Goal: Task Accomplishment & Management: Manage account settings

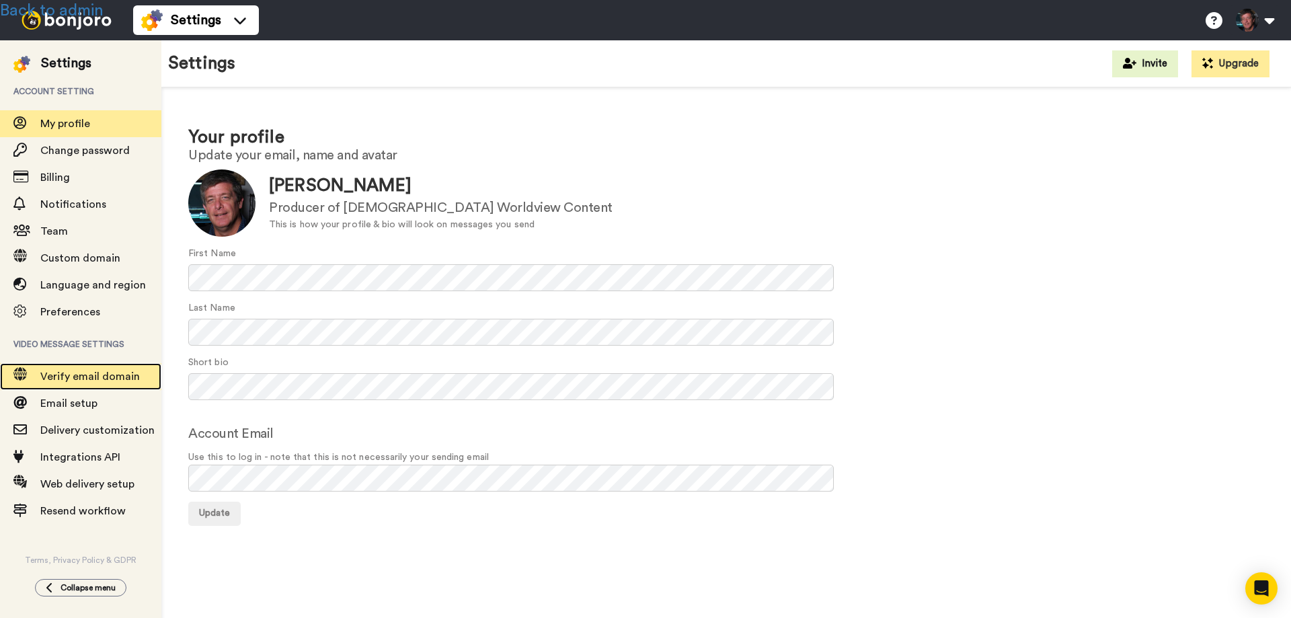
click at [77, 379] on span "Verify email domain" at bounding box center [90, 376] width 100 height 11
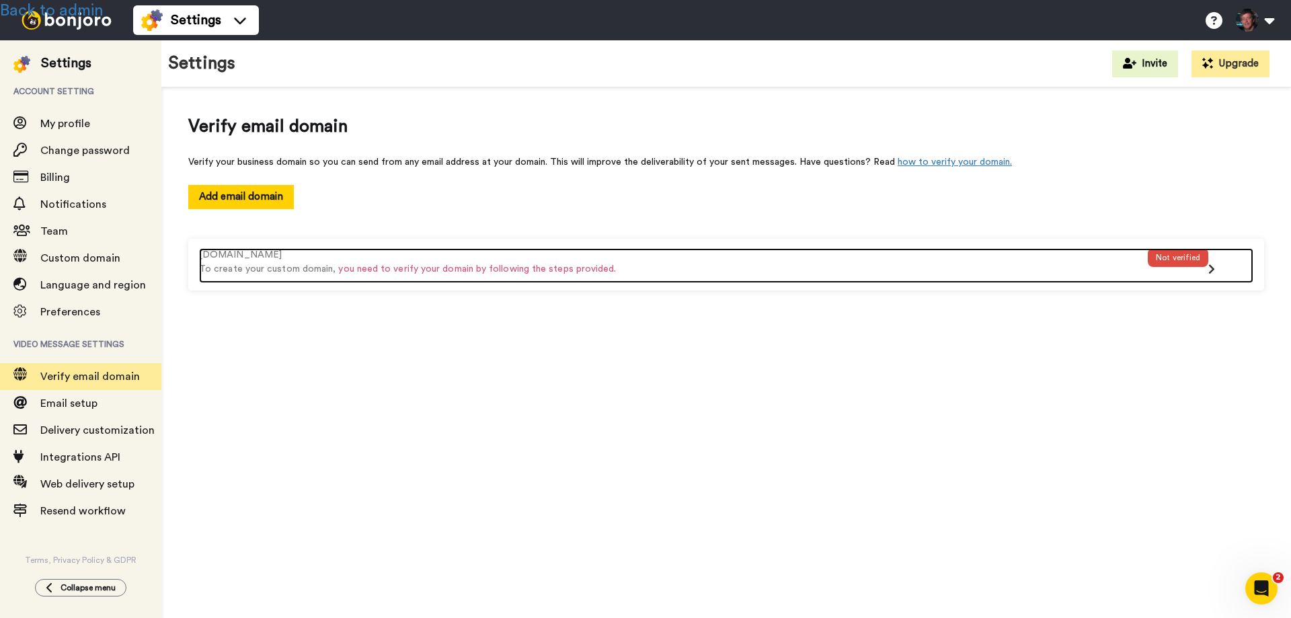
click at [781, 249] on div "awesomesciencemedia.com" at bounding box center [673, 255] width 949 height 14
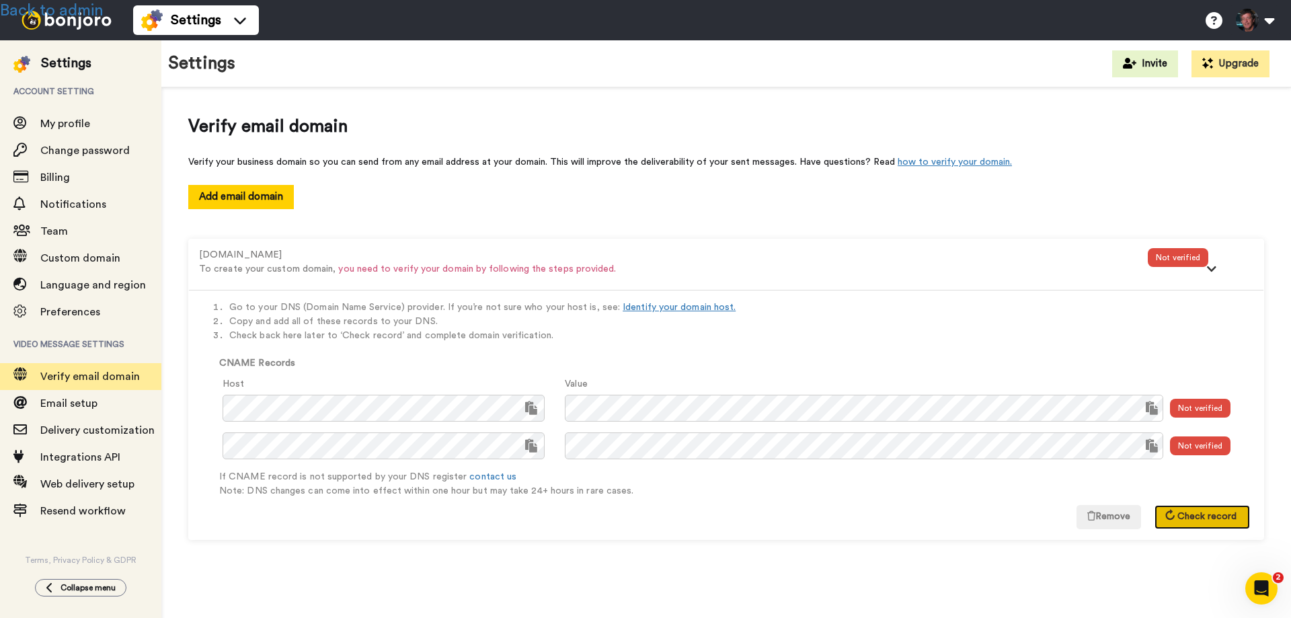
click at [1192, 514] on span "Check record" at bounding box center [1206, 516] width 59 height 9
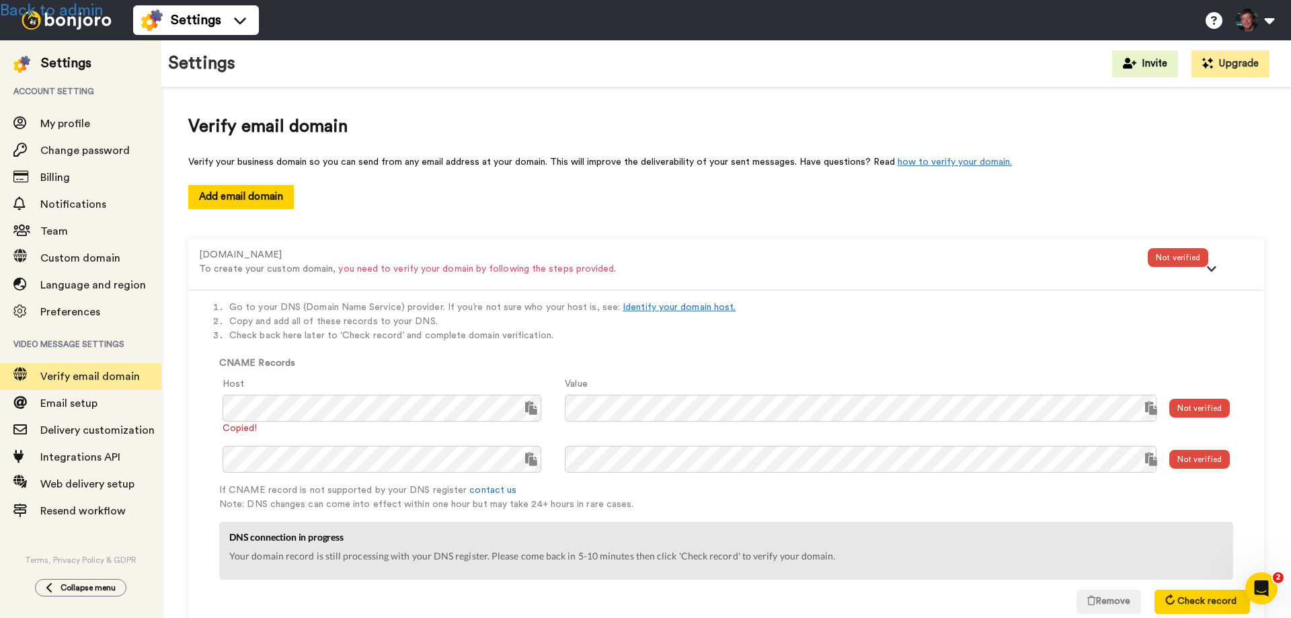
drag, startPoint x: 194, startPoint y: 254, endPoint x: 317, endPoint y: 253, distance: 123.1
click at [317, 253] on div "awesomesciencemedia.com To create your custom domain, you need to verify your d…" at bounding box center [726, 264] width 1075 height 50
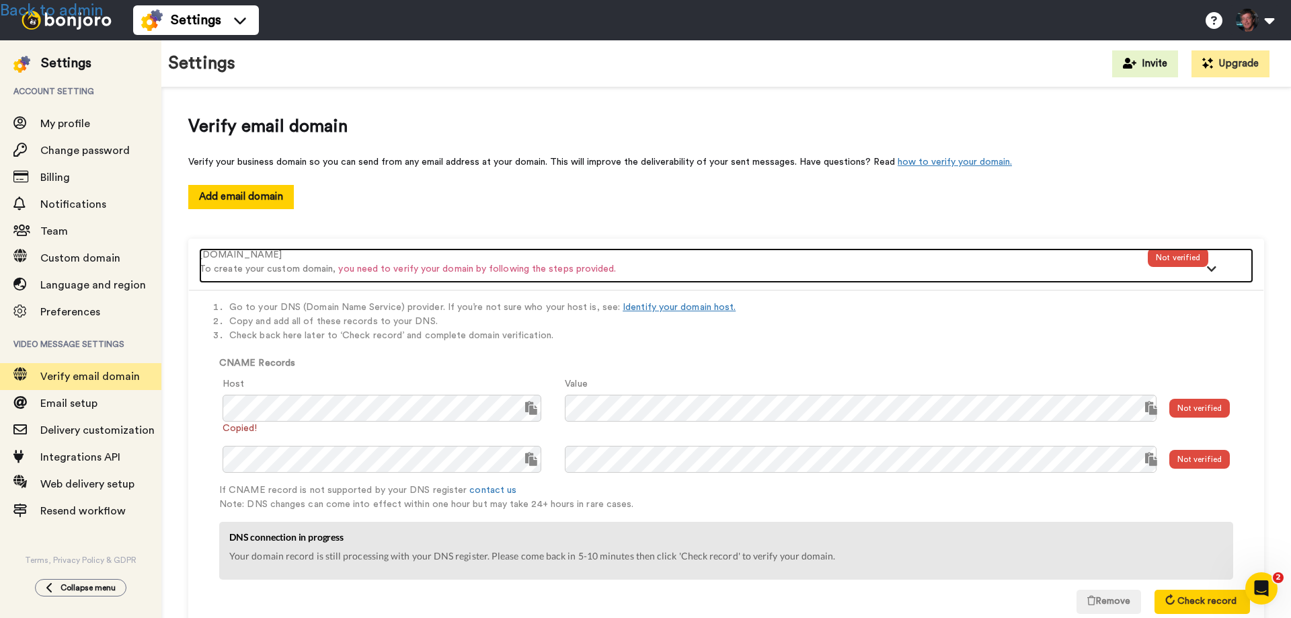
copy div "awesomesciencemedia.com"
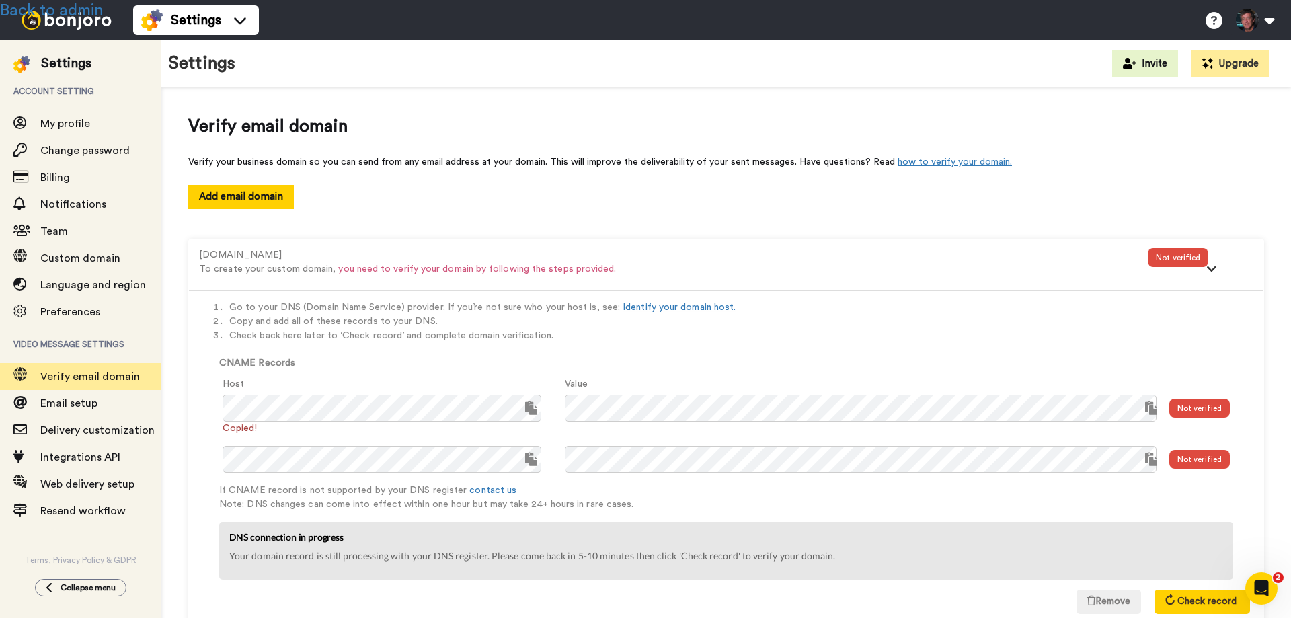
copy div "awesomesciencemedia.com"
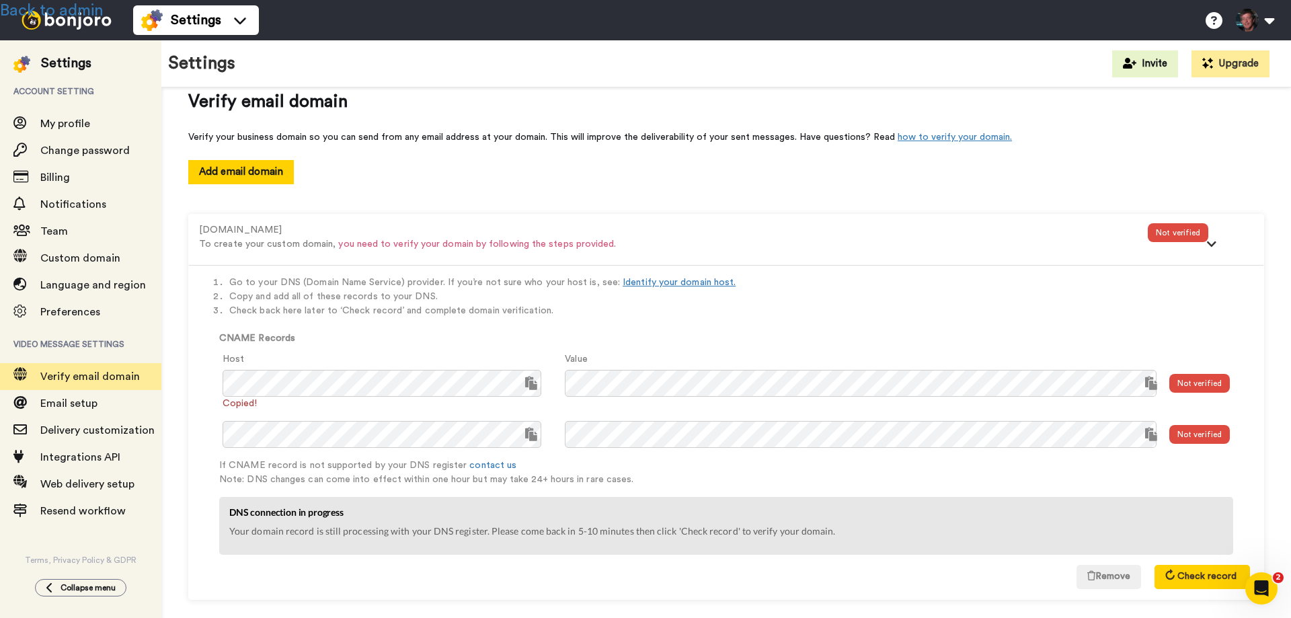
scroll to position [39, 0]
